Goal: Task Accomplishment & Management: Use online tool/utility

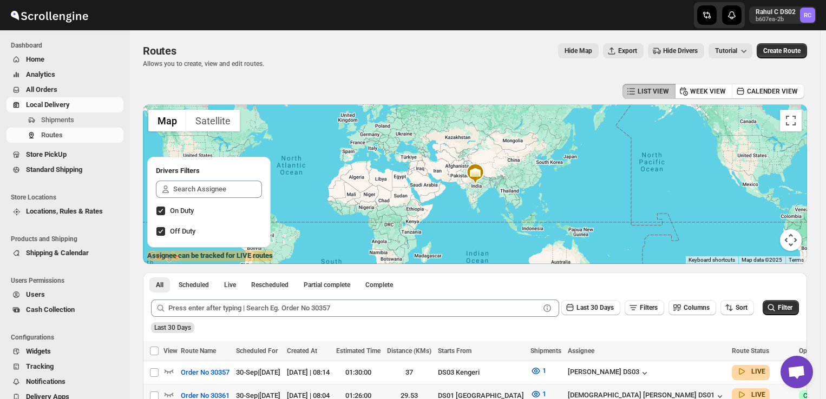
scroll to position [127, 0]
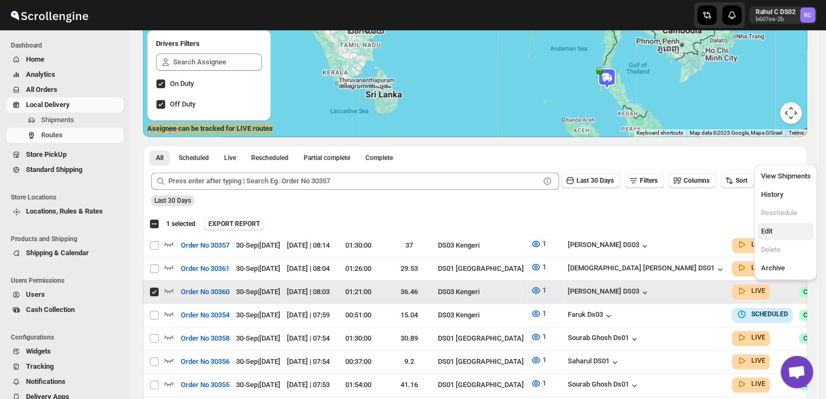
click at [771, 235] on span "Edit" at bounding box center [765, 231] width 11 height 8
checkbox input "false"
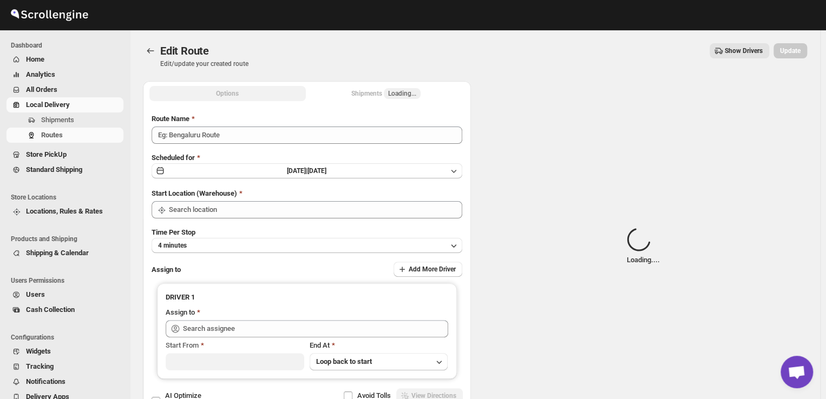
type input "Order No 30360"
type input "DS03 Kengeri"
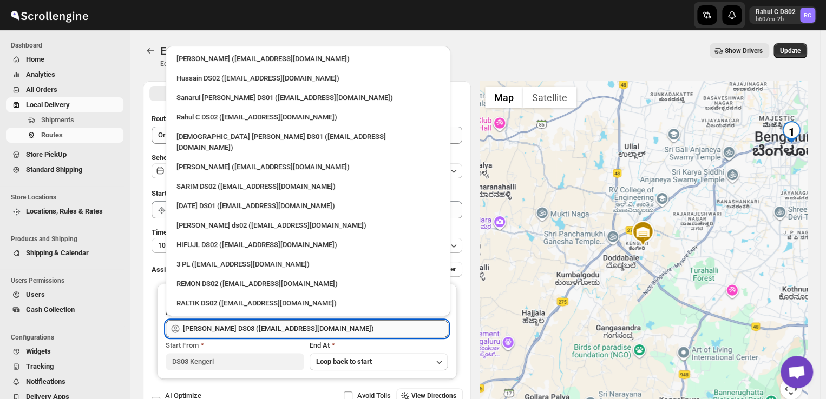
click at [338, 327] on input "[PERSON_NAME] DS03 ([EMAIL_ADDRESS][DOMAIN_NAME])" at bounding box center [315, 328] width 265 height 17
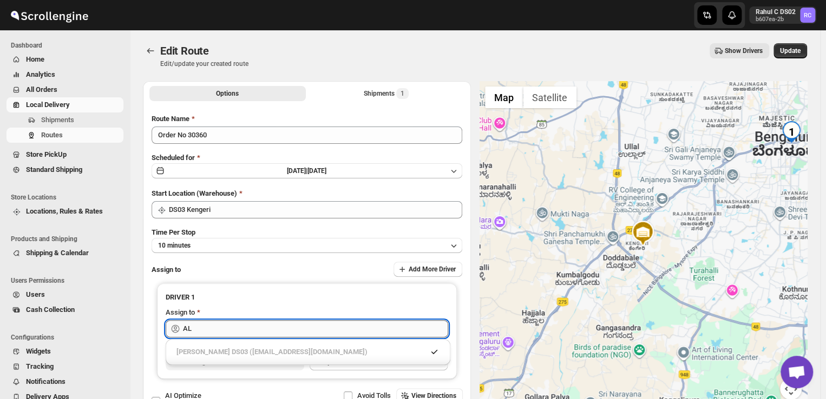
type input "A"
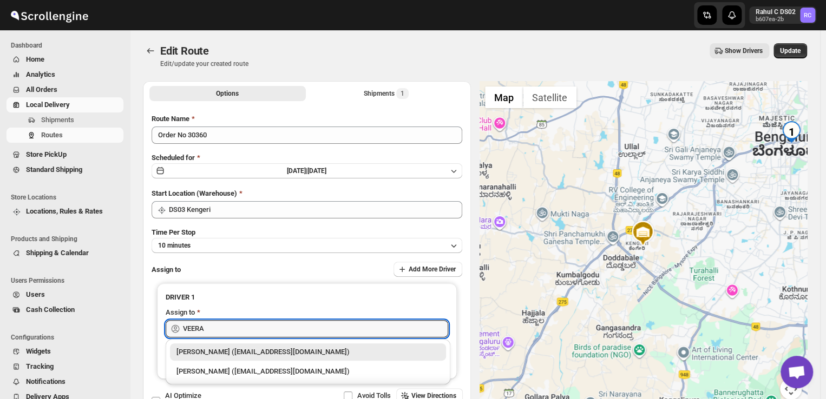
click at [325, 348] on div "[PERSON_NAME] ([EMAIL_ADDRESS][DOMAIN_NAME])" at bounding box center [307, 352] width 263 height 11
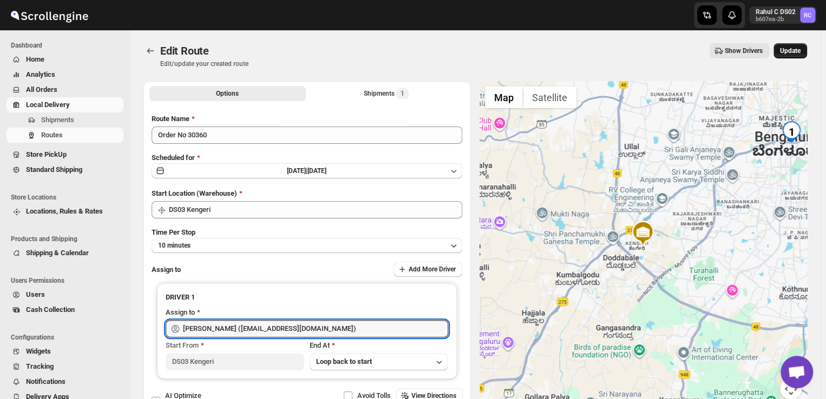
type input "[PERSON_NAME] ([EMAIL_ADDRESS][DOMAIN_NAME])"
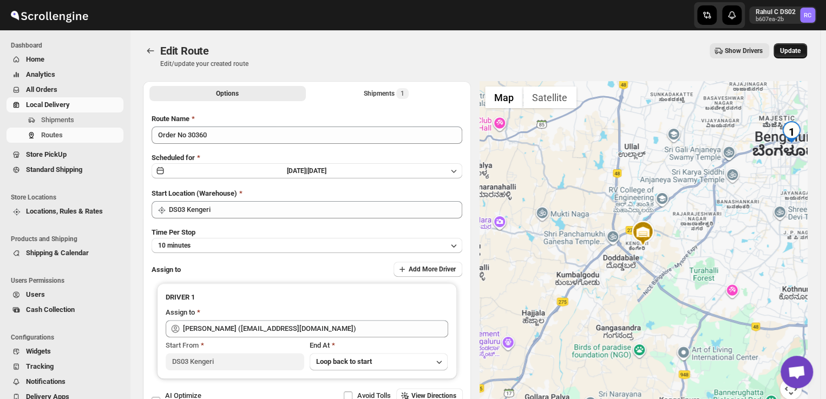
click at [795, 48] on span "Update" at bounding box center [790, 51] width 21 height 9
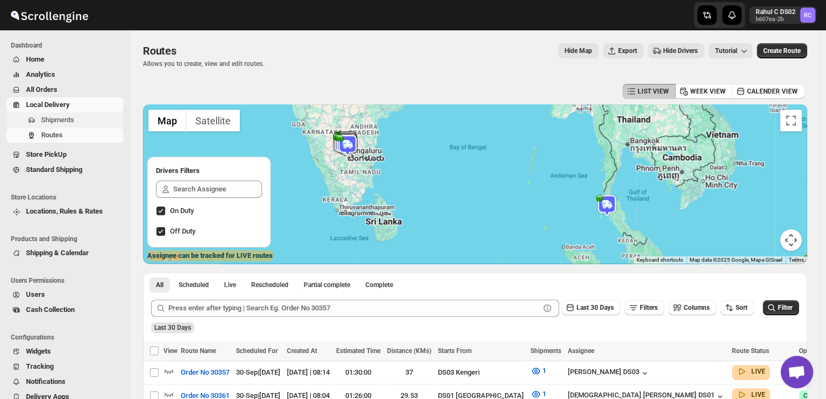
click at [76, 117] on span "Shipments" at bounding box center [81, 120] width 80 height 11
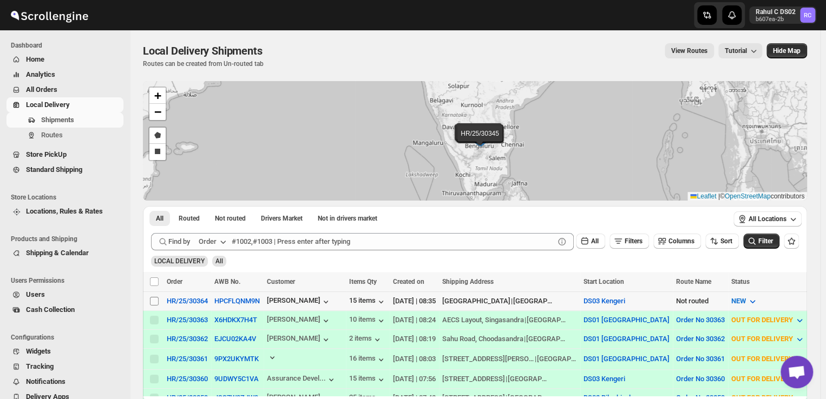
click at [156, 299] on input "Select shipment" at bounding box center [154, 301] width 9 height 9
checkbox input "true"
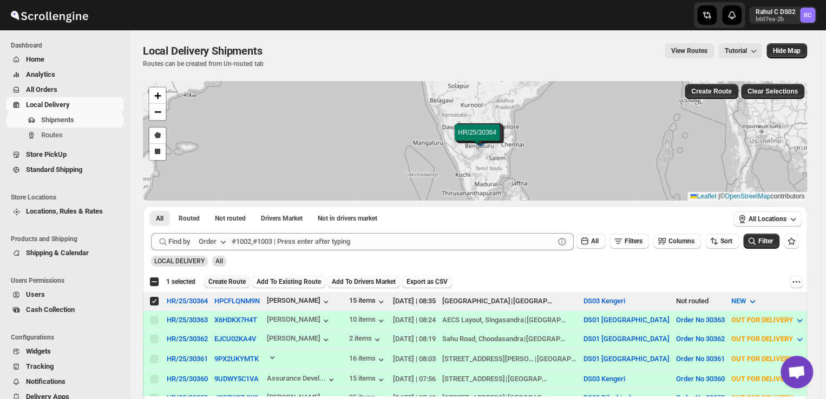
click at [230, 279] on span "Create Route" at bounding box center [226, 282] width 37 height 9
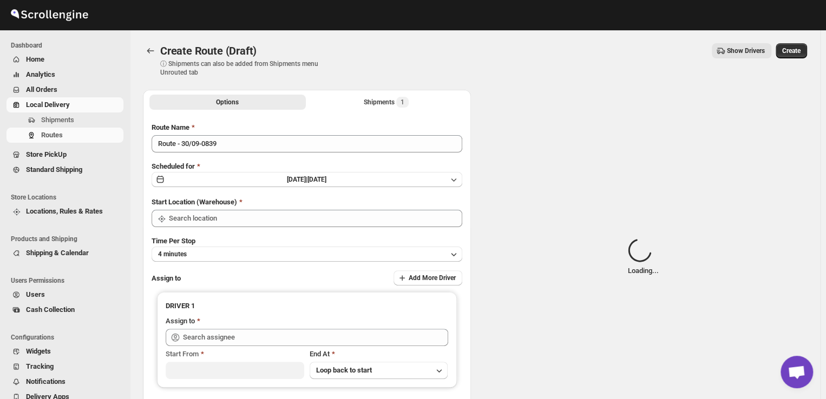
type input "DS03 Kengeri"
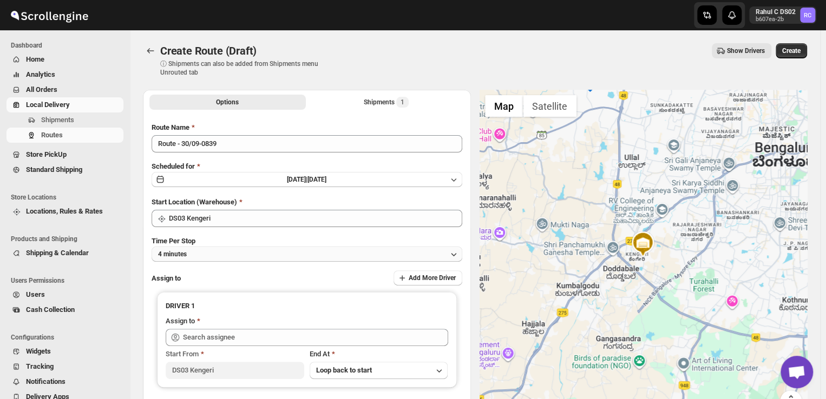
click at [215, 251] on button "4 minutes" at bounding box center [306, 254] width 311 height 15
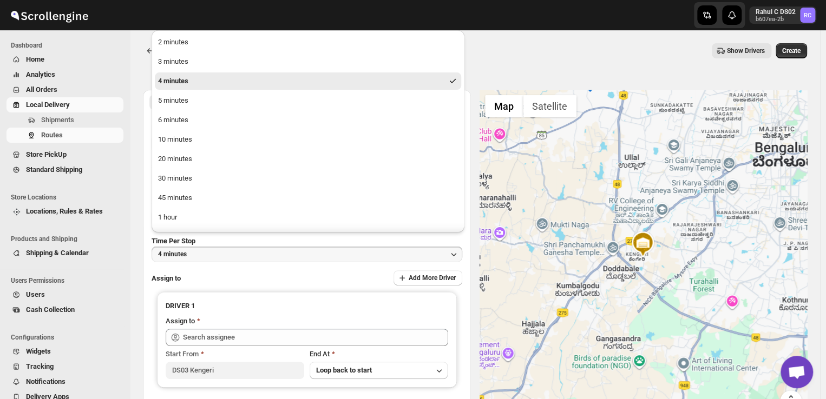
click at [115, 298] on span "Users" at bounding box center [73, 294] width 95 height 11
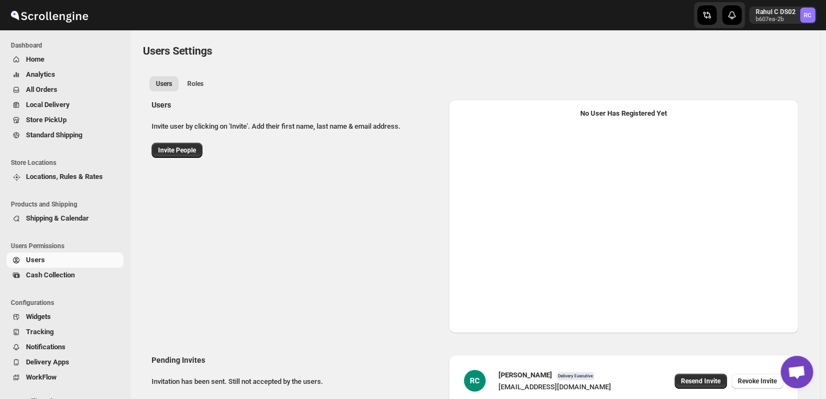
select select "637b767fbaab0276b10c91d5"
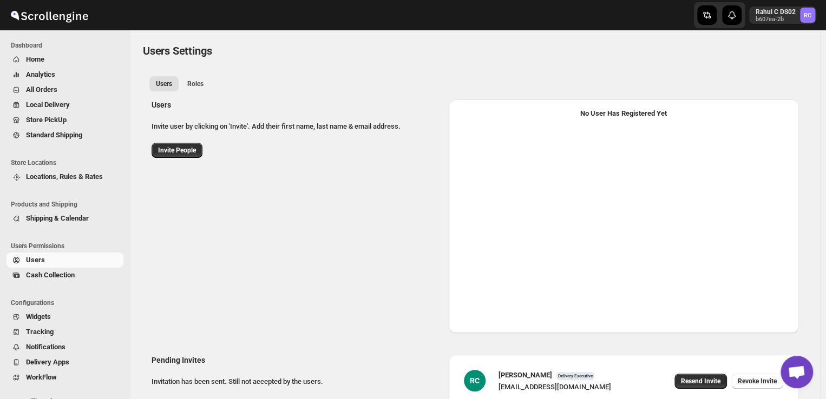
select select "637b767fbaab0276b10c91d5"
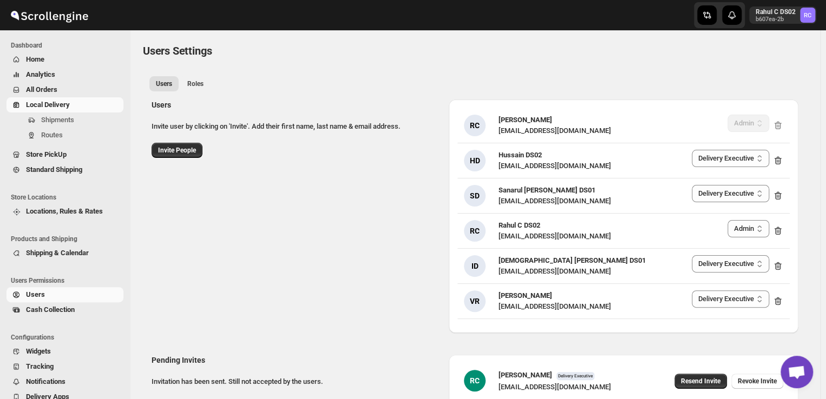
click at [67, 102] on span "Local Delivery" at bounding box center [48, 105] width 44 height 8
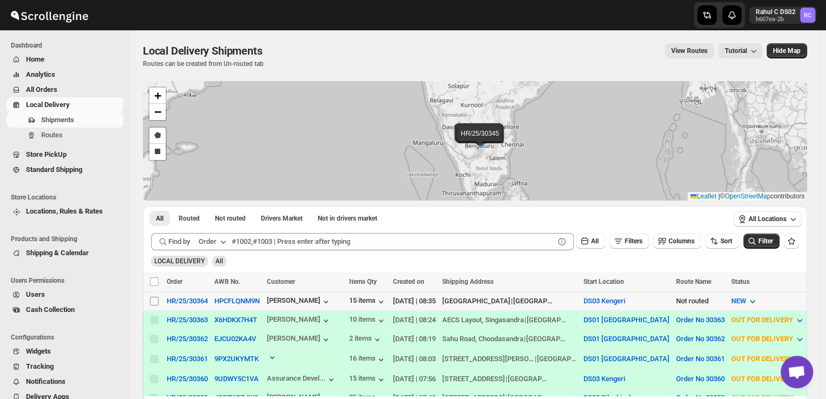
click at [158, 297] on input "Select shipment" at bounding box center [154, 301] width 9 height 9
checkbox input "true"
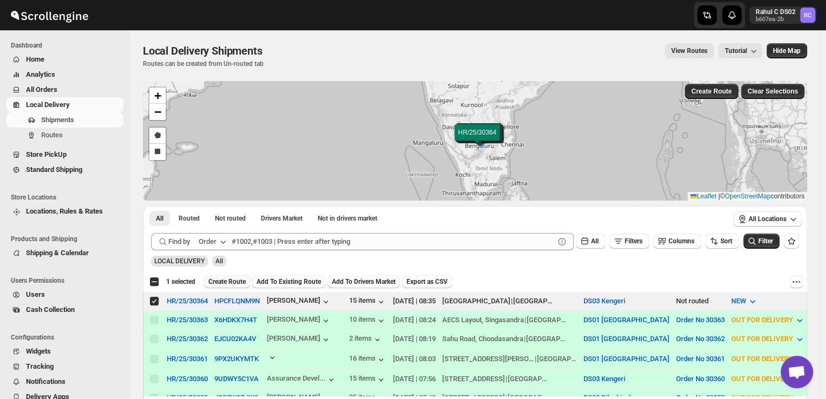
click at [235, 283] on span "Create Route" at bounding box center [226, 282] width 37 height 9
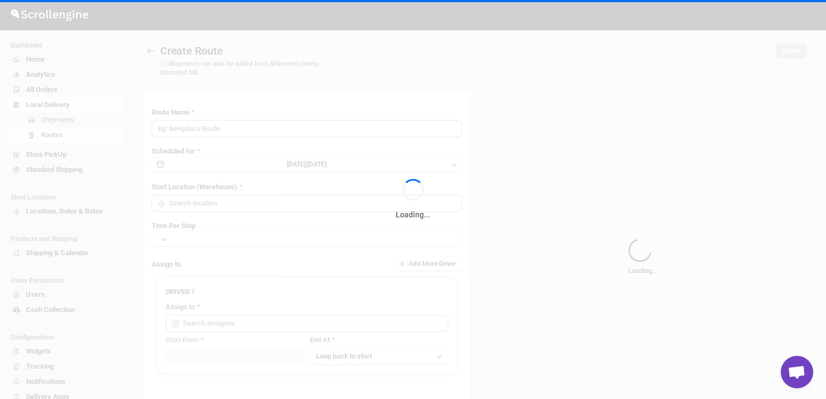
type input "Route - 30/09-0839"
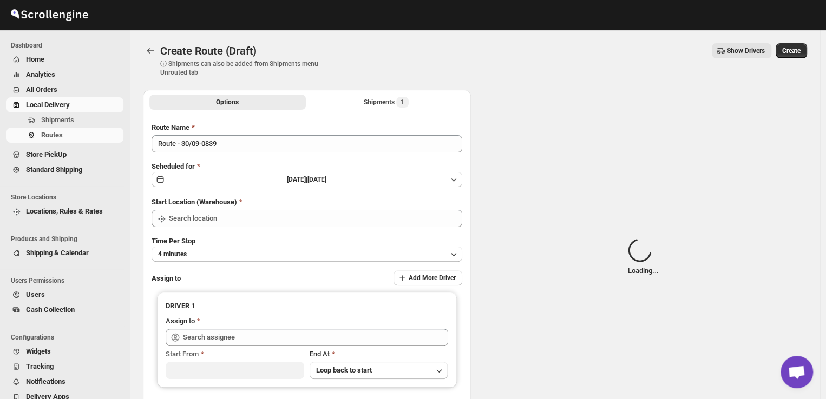
type input "DS03 Kengeri"
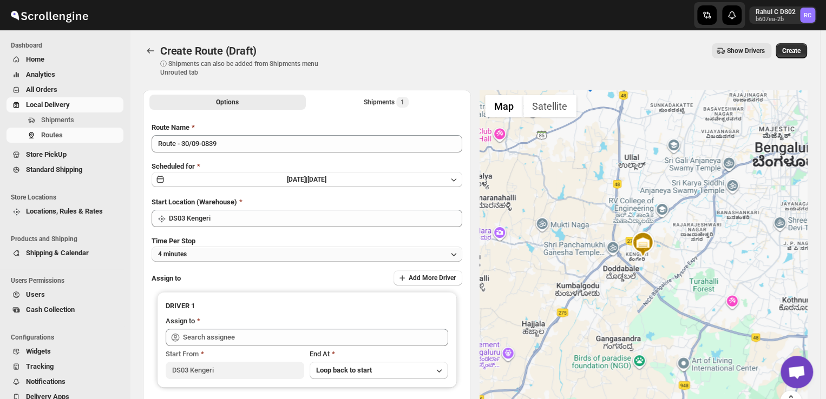
click at [210, 254] on button "4 minutes" at bounding box center [306, 254] width 311 height 15
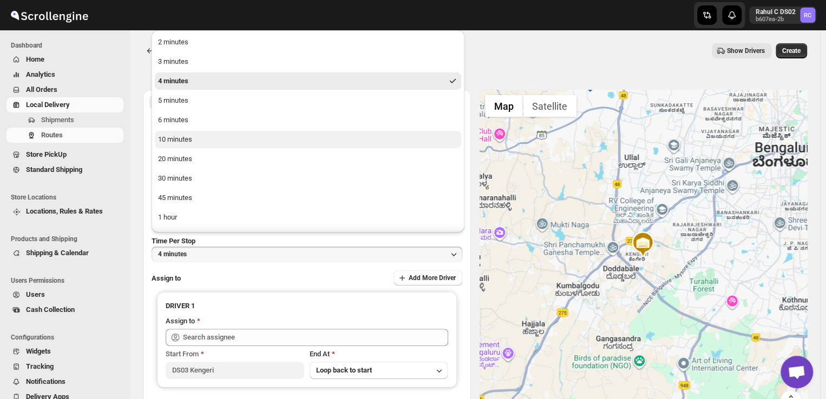
click at [183, 140] on div "10 minutes" at bounding box center [175, 139] width 34 height 11
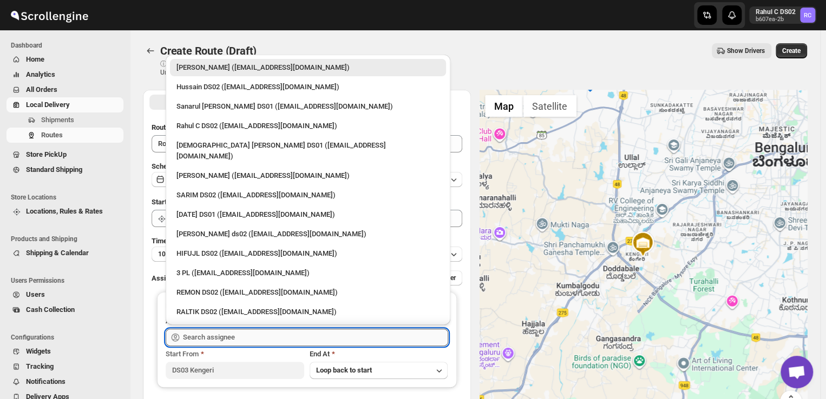
click at [242, 339] on input "text" at bounding box center [315, 337] width 265 height 17
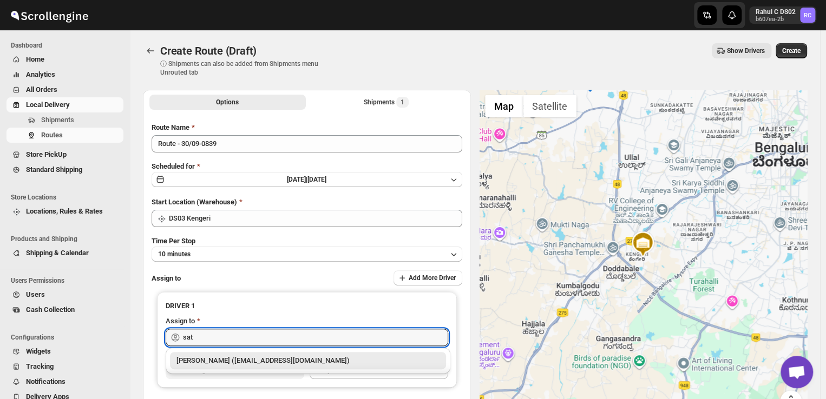
click at [240, 361] on div "[PERSON_NAME] ([EMAIL_ADDRESS][DOMAIN_NAME])" at bounding box center [307, 360] width 263 height 11
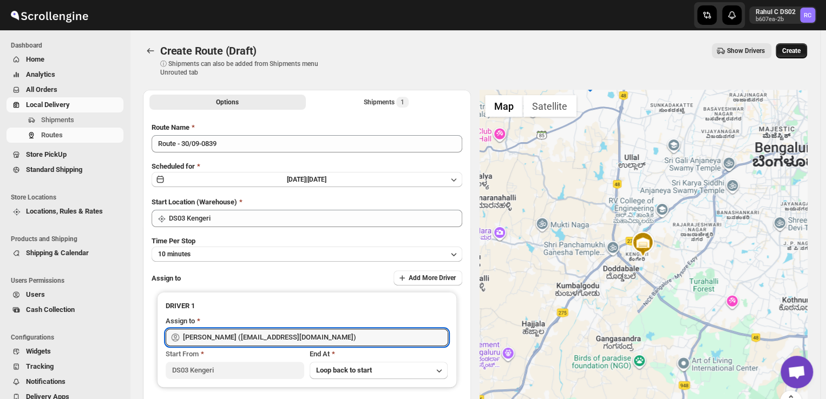
type input "[PERSON_NAME] ([EMAIL_ADDRESS][DOMAIN_NAME])"
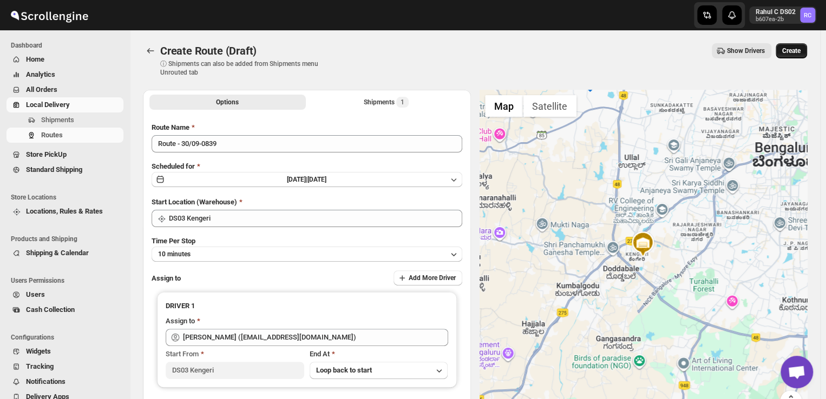
click at [798, 47] on span "Create" at bounding box center [791, 51] width 18 height 9
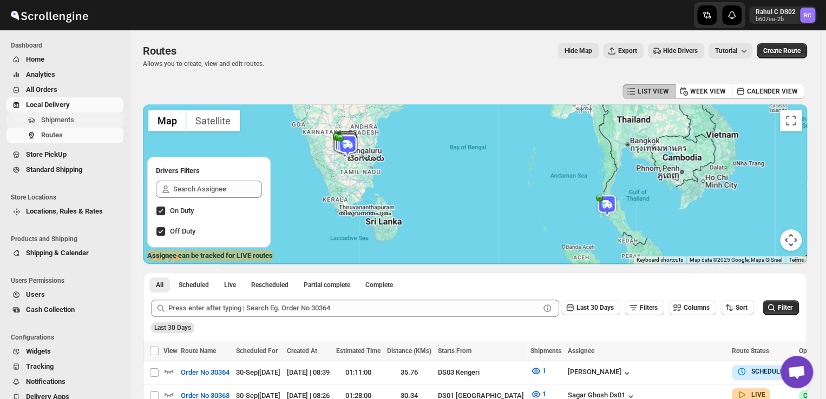
click at [54, 118] on span "Shipments" at bounding box center [57, 120] width 33 height 8
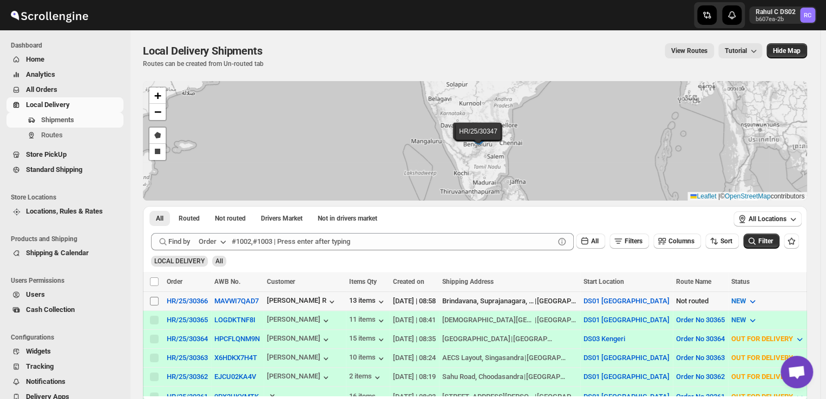
click at [153, 298] on input "Select shipment" at bounding box center [154, 301] width 9 height 9
checkbox input "true"
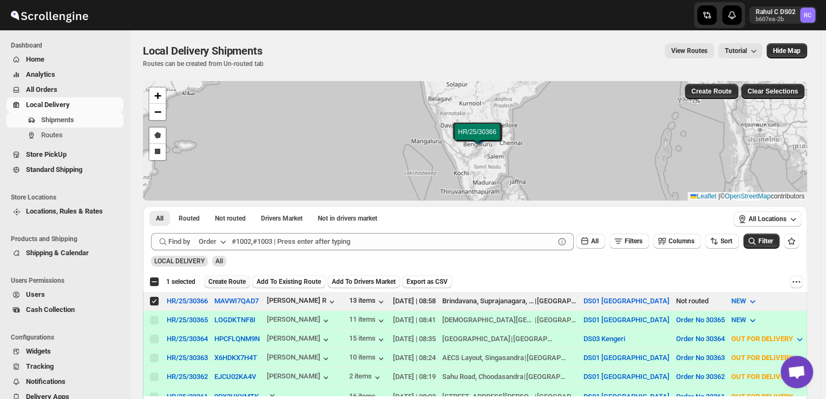
click at [227, 278] on span "Create Route" at bounding box center [226, 282] width 37 height 9
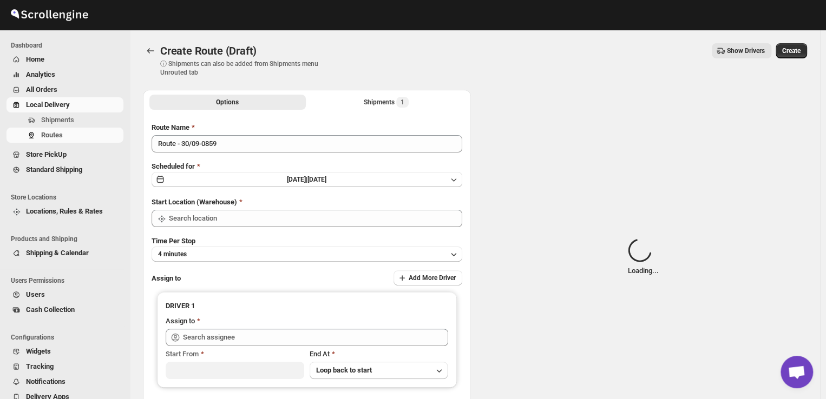
type input "DS01 [GEOGRAPHIC_DATA]"
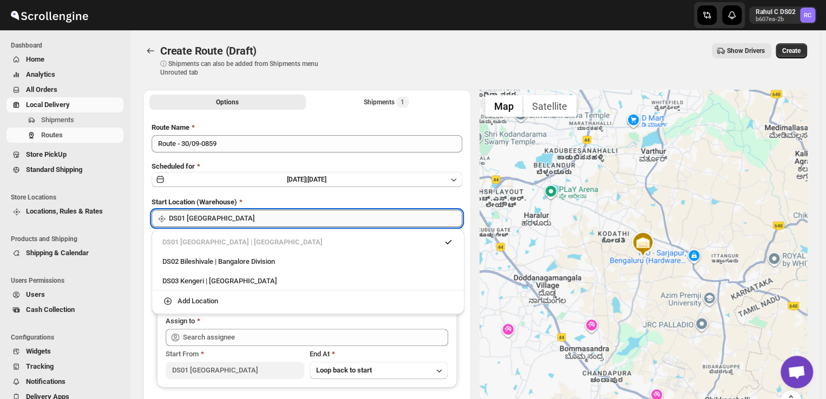
click at [232, 219] on input "DS01 [GEOGRAPHIC_DATA]" at bounding box center [315, 218] width 293 height 17
click at [169, 281] on div "DS03 Kengeri | [GEOGRAPHIC_DATA]" at bounding box center [307, 281] width 291 height 11
type input "DS03 Kengeri"
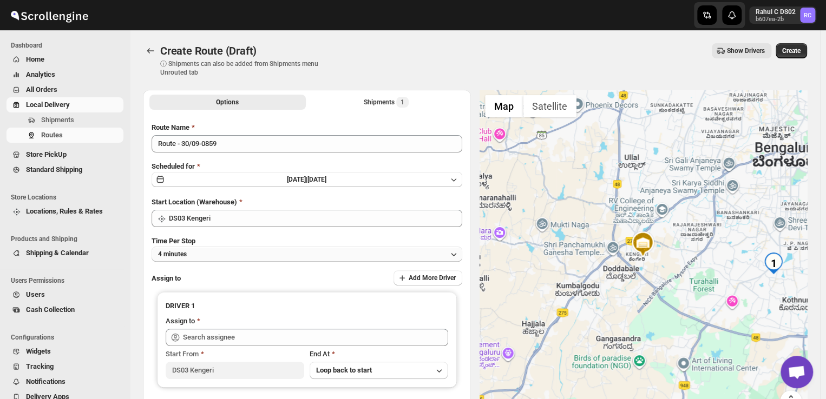
click at [206, 252] on button "4 minutes" at bounding box center [306, 254] width 311 height 15
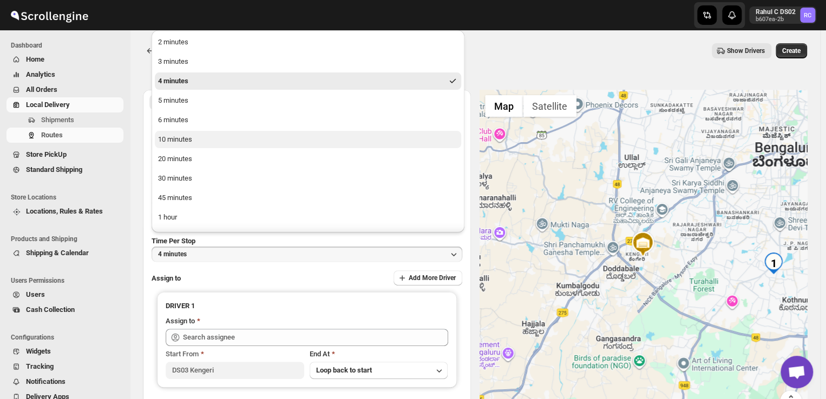
click at [186, 141] on div "10 minutes" at bounding box center [175, 139] width 34 height 11
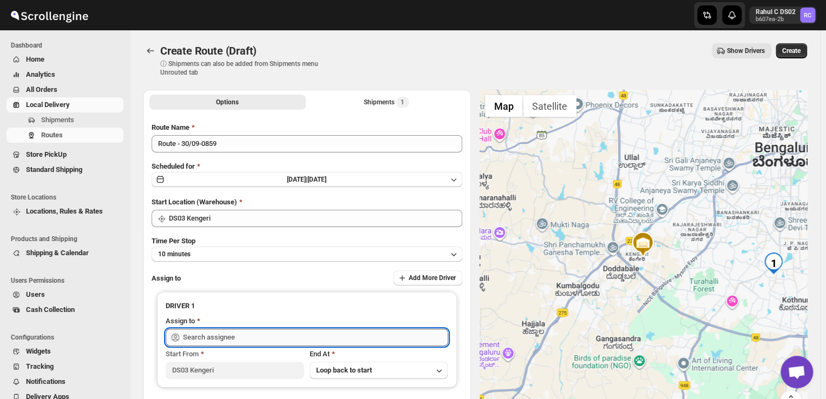
click at [262, 336] on input "text" at bounding box center [315, 337] width 265 height 17
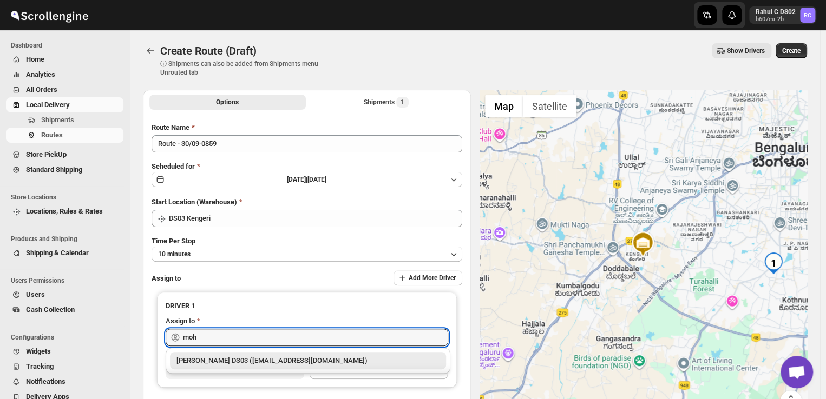
click at [247, 362] on div "[PERSON_NAME] DS03 ([EMAIL_ADDRESS][DOMAIN_NAME])" at bounding box center [307, 360] width 263 height 11
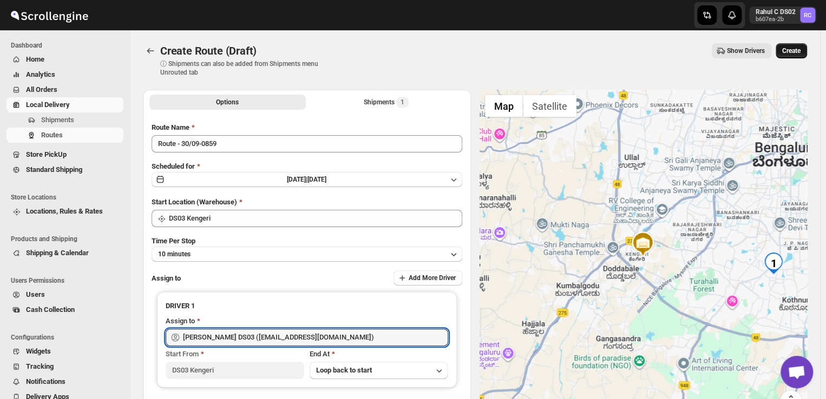
type input "[PERSON_NAME] DS03 ([EMAIL_ADDRESS][DOMAIN_NAME])"
click at [796, 48] on span "Create" at bounding box center [791, 51] width 18 height 9
